Goal: Find specific page/section: Find specific page/section

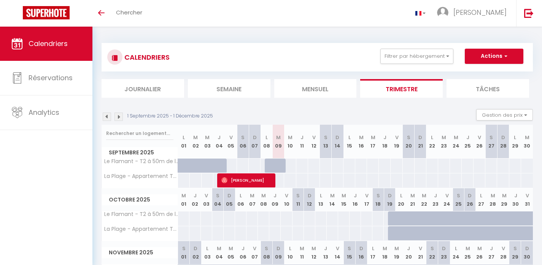
click at [64, 50] on link "Calendriers" at bounding box center [46, 44] width 93 height 34
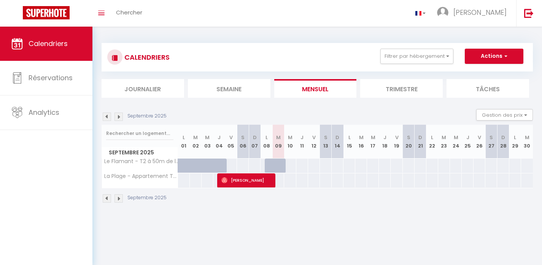
click at [64, 50] on link "Calendriers" at bounding box center [46, 44] width 93 height 34
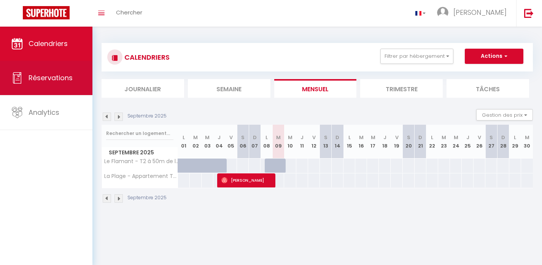
click at [61, 78] on span "Réservations" at bounding box center [51, 78] width 44 height 10
select select "not_cancelled"
